Goal: Transaction & Acquisition: Purchase product/service

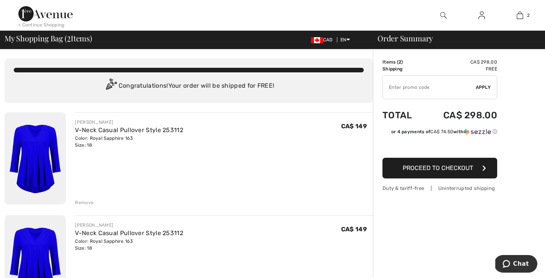
click at [87, 203] on div "Remove" at bounding box center [84, 202] width 19 height 7
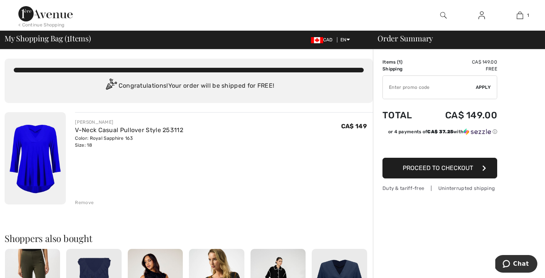
click at [467, 167] on span "Proceed to Checkout" at bounding box center [438, 167] width 70 height 7
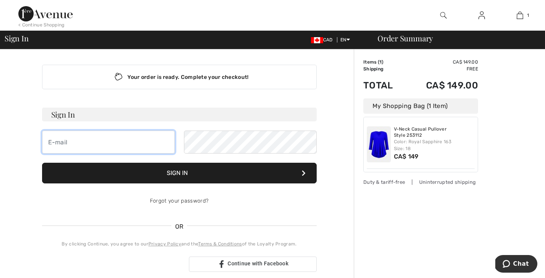
type input "[EMAIL_ADDRESS][DOMAIN_NAME]"
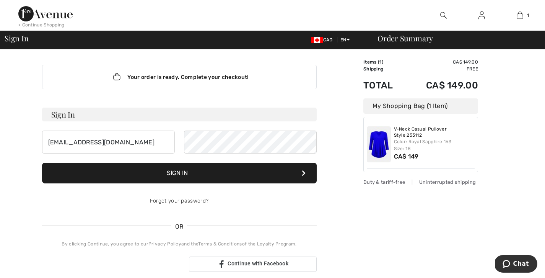
click at [185, 179] on button "Sign In" at bounding box center [179, 173] width 275 height 21
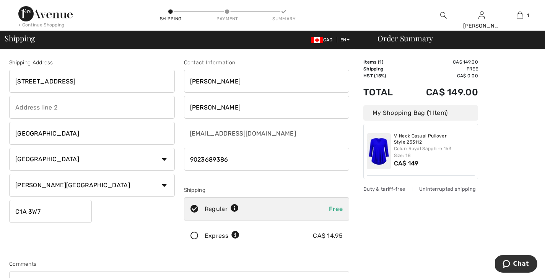
click at [260, 165] on input "phone" at bounding box center [267, 159] width 166 height 23
drag, startPoint x: 260, startPoint y: 165, endPoint x: 128, endPoint y: 150, distance: 133.2
click at [128, 150] on div "Shipping Address 308-135 Pownal St Charlottetown Country Canada United States A…" at bounding box center [179, 205] width 349 height 331
type input "0"
type input "9026261026"
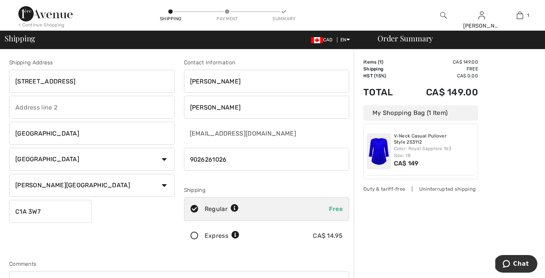
type input "308"
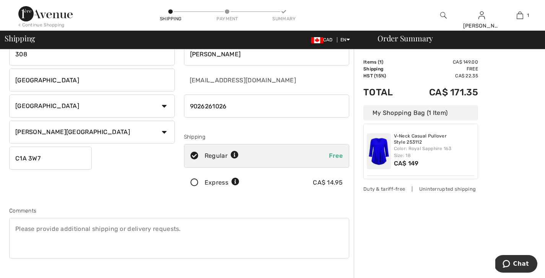
scroll to position [218, 0]
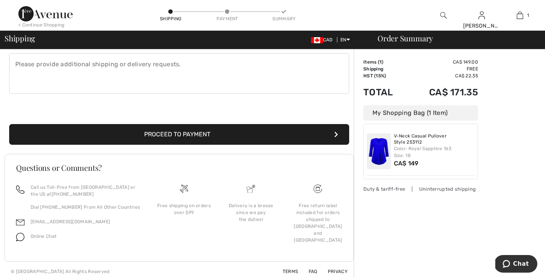
click at [171, 133] on button "Proceed to Payment" at bounding box center [179, 134] width 340 height 21
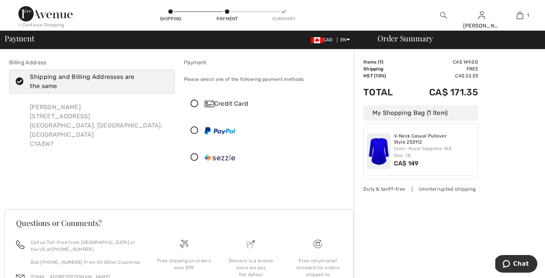
click at [196, 101] on icon at bounding box center [194, 104] width 20 height 8
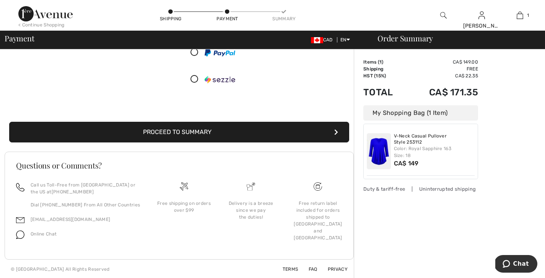
scroll to position [178, 0]
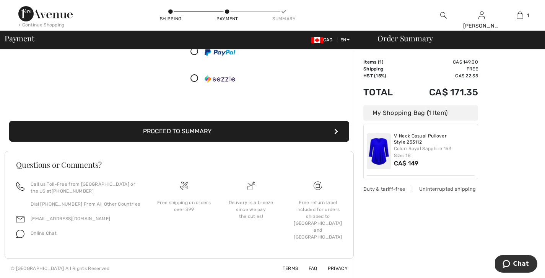
click at [240, 129] on button "Proceed to Summary" at bounding box center [179, 131] width 340 height 21
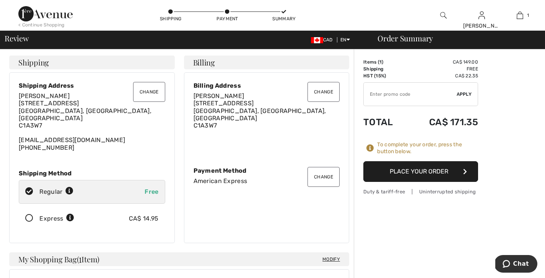
click at [449, 172] on button "Place Your Order" at bounding box center [420, 171] width 115 height 21
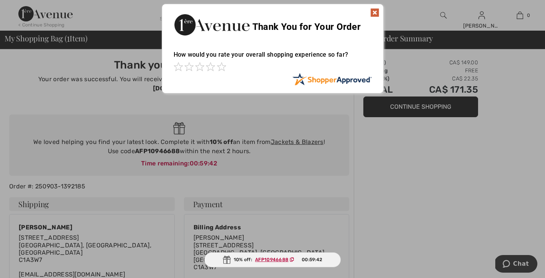
click at [377, 11] on img at bounding box center [374, 12] width 9 height 9
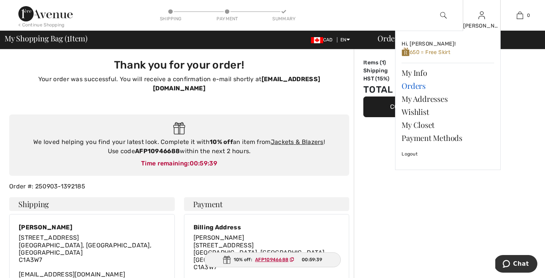
click at [407, 87] on link "Orders" at bounding box center [448, 85] width 93 height 13
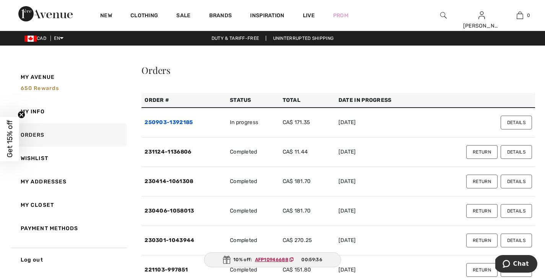
click at [167, 122] on link "250903-1392185" at bounding box center [169, 122] width 48 height 7
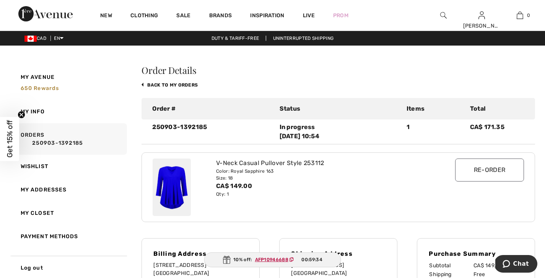
click at [231, 161] on div "V-Neck Casual Pullover Style 253112" at bounding box center [322, 162] width 213 height 9
click at [311, 164] on div "V-Neck Casual Pullover Style 253112" at bounding box center [322, 162] width 213 height 9
click at [489, 174] on input "Re-order" at bounding box center [489, 169] width 69 height 23
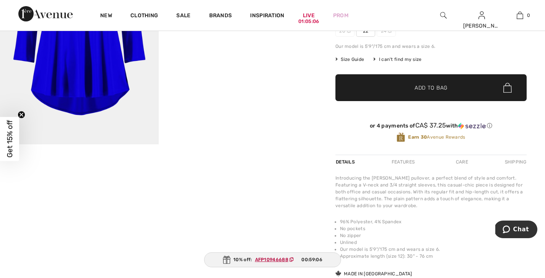
scroll to position [139, 0]
click at [273, 259] on ins "AFP10946688" at bounding box center [271, 259] width 33 height 5
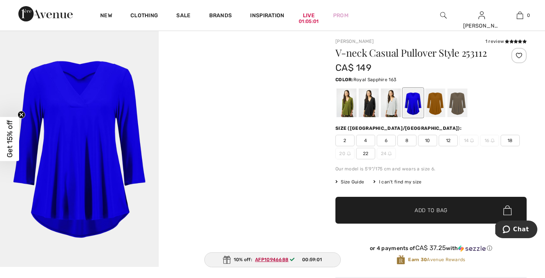
scroll to position [0, 0]
